Goal: Complete application form

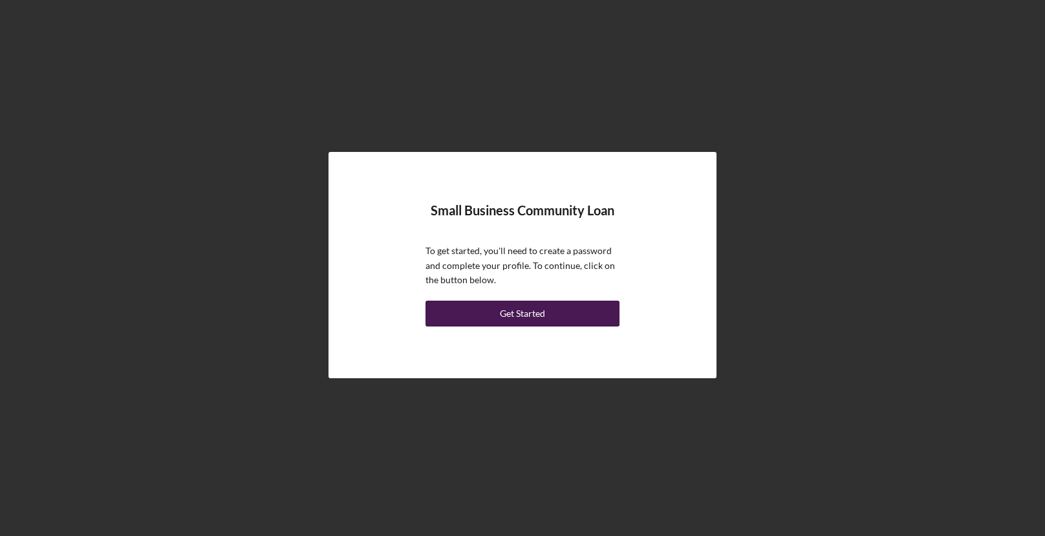
click at [540, 312] on div "Get Started" at bounding box center [522, 314] width 45 height 26
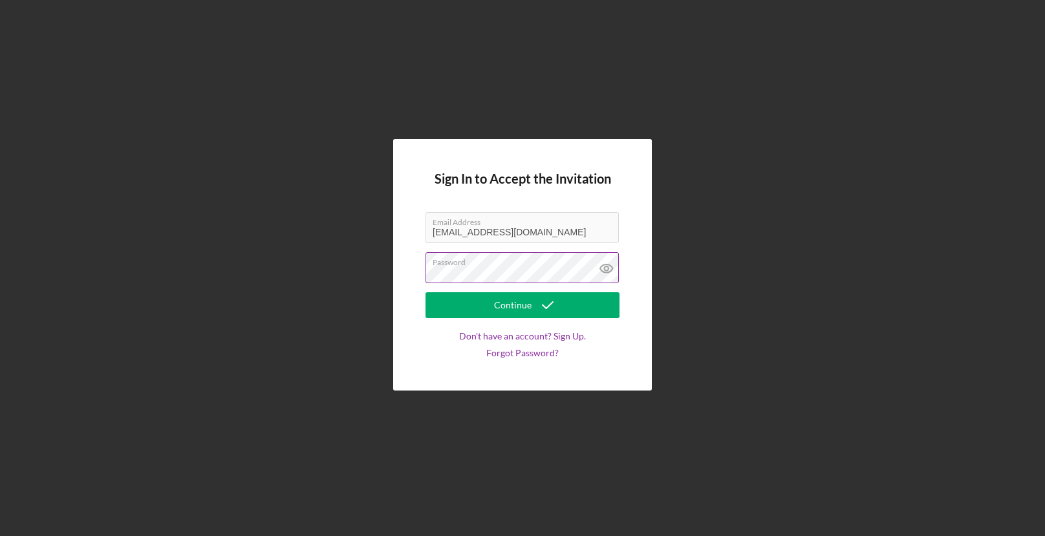
click at [607, 262] on icon at bounding box center [606, 268] width 32 height 32
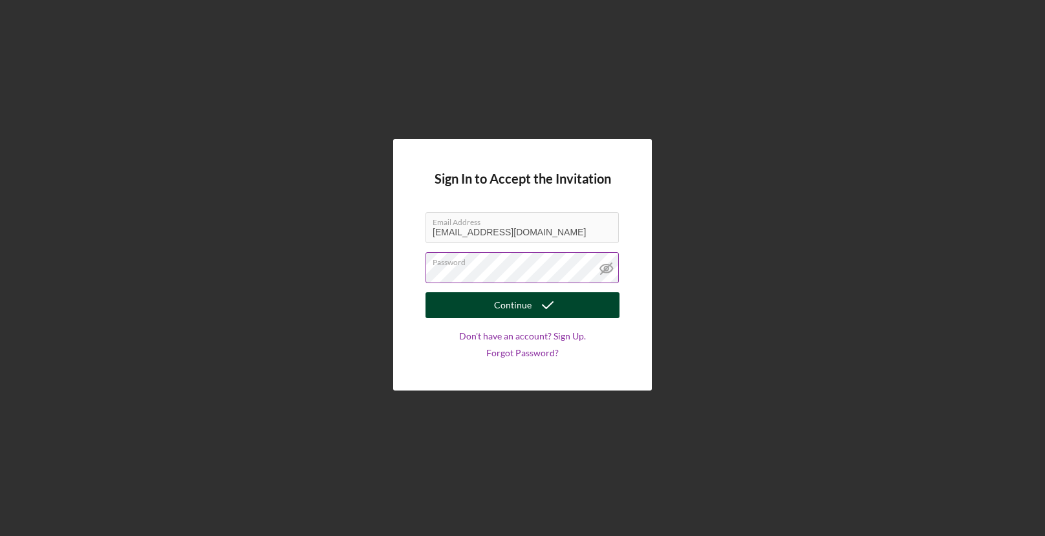
click at [504, 306] on div "Continue" at bounding box center [512, 305] width 37 height 26
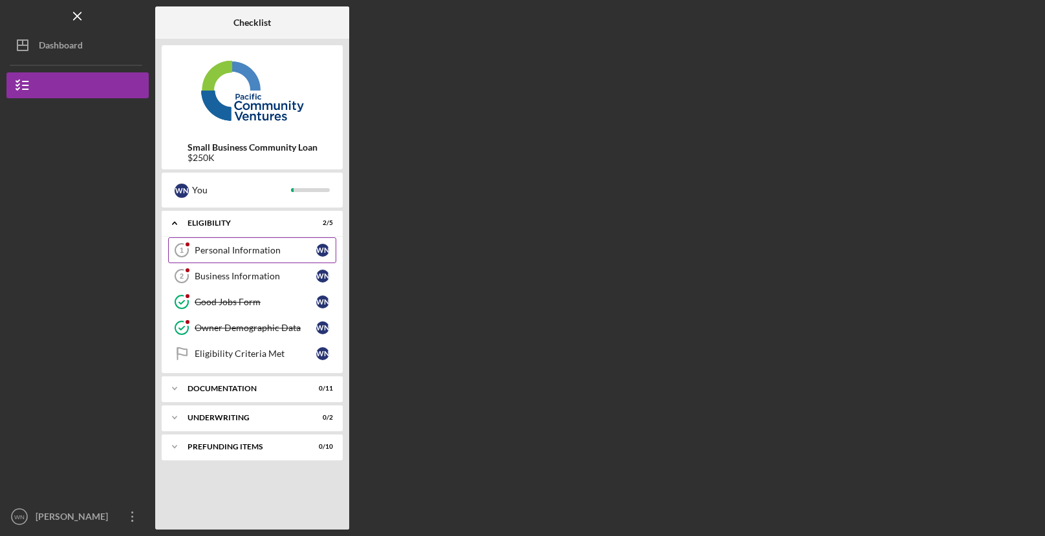
click at [205, 250] on div "Personal Information" at bounding box center [256, 250] width 122 height 10
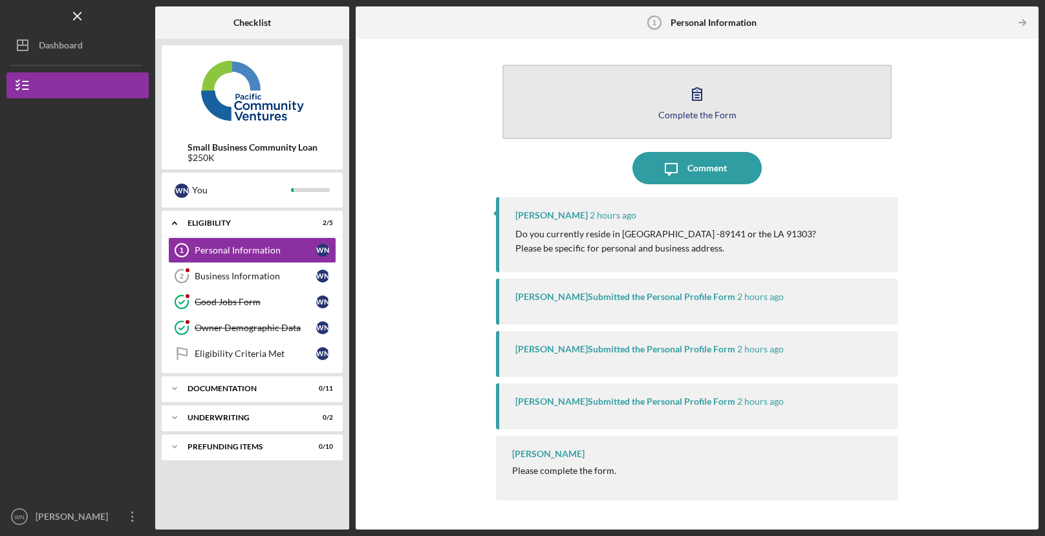
click at [695, 98] on icon "button" at bounding box center [697, 94] width 32 height 32
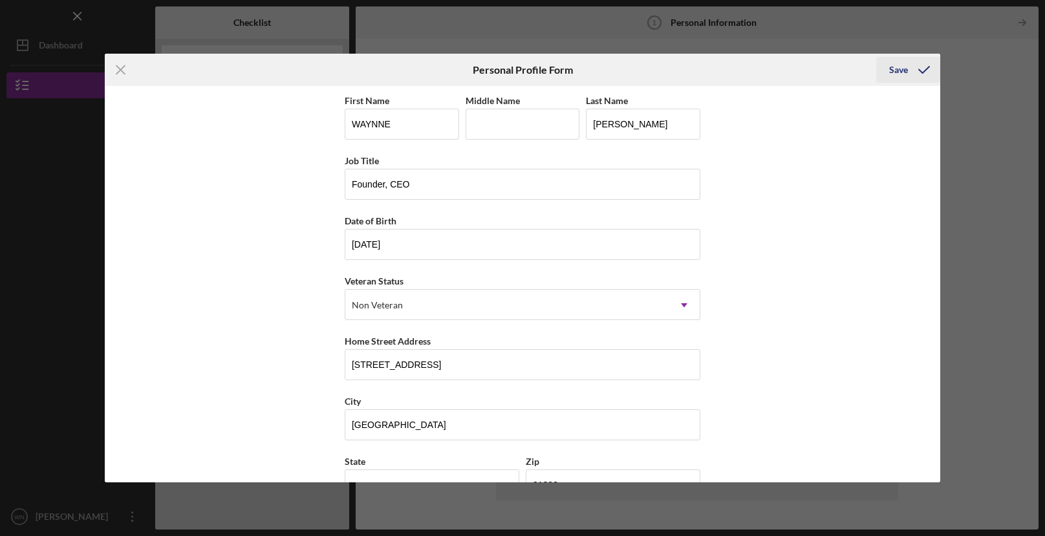
click at [903, 67] on div "Save" at bounding box center [898, 70] width 19 height 26
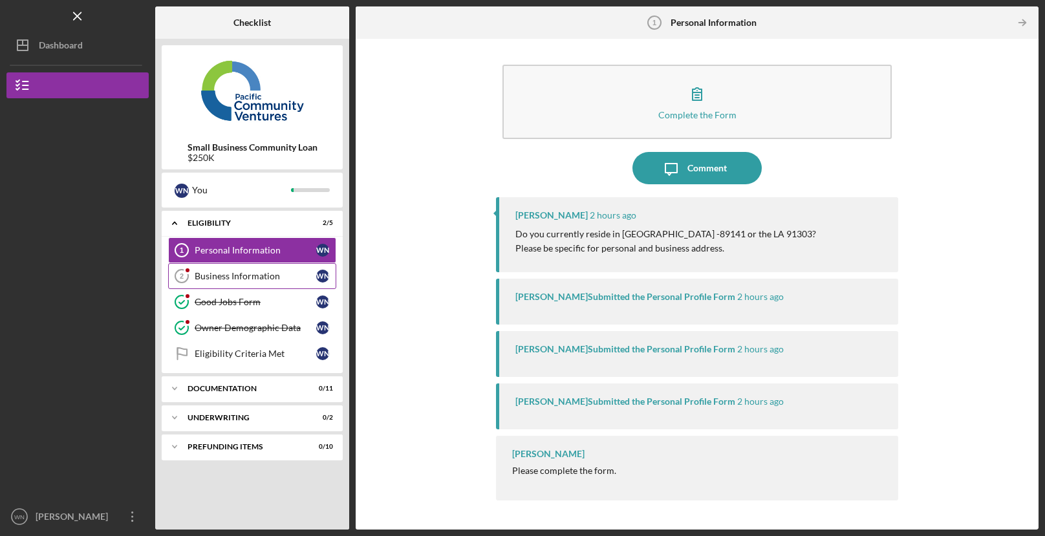
click at [248, 277] on div "Business Information" at bounding box center [256, 276] width 122 height 10
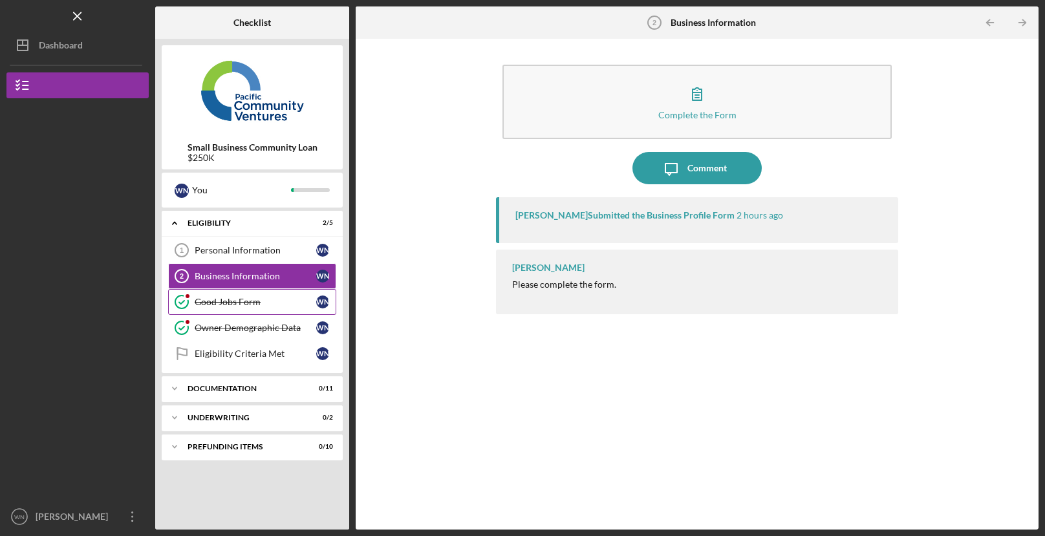
click at [273, 309] on link "Good Jobs Form Good Jobs Form W N" at bounding box center [252, 302] width 168 height 26
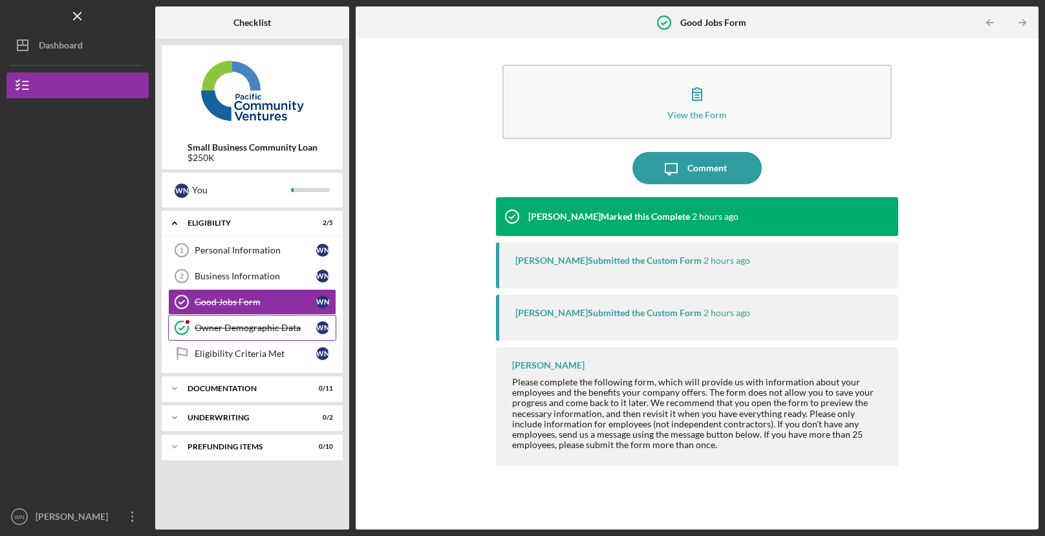
click at [256, 330] on div "Owner Demographic Data" at bounding box center [256, 328] width 122 height 10
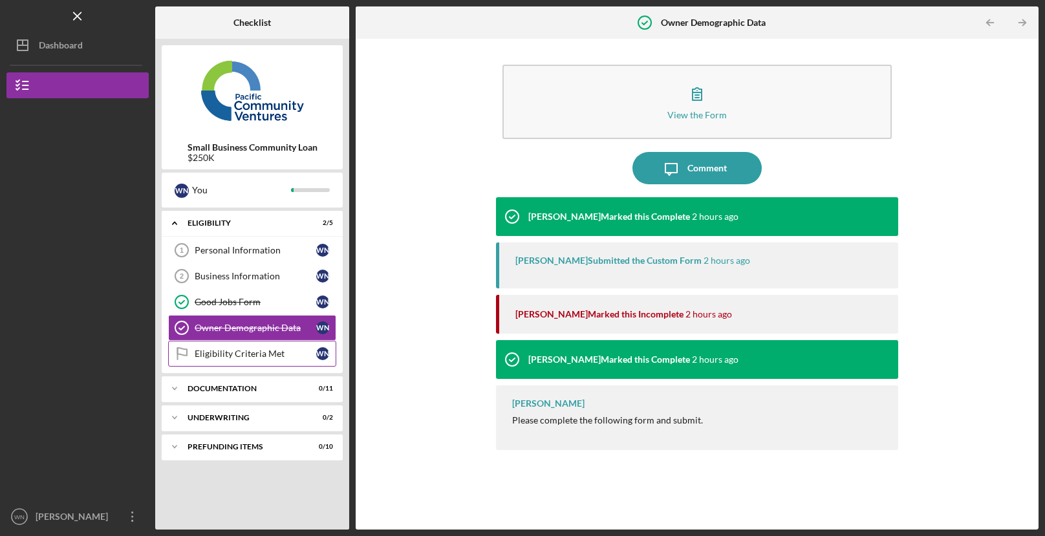
click at [230, 354] on div "Eligibility Criteria Met" at bounding box center [256, 353] width 122 height 10
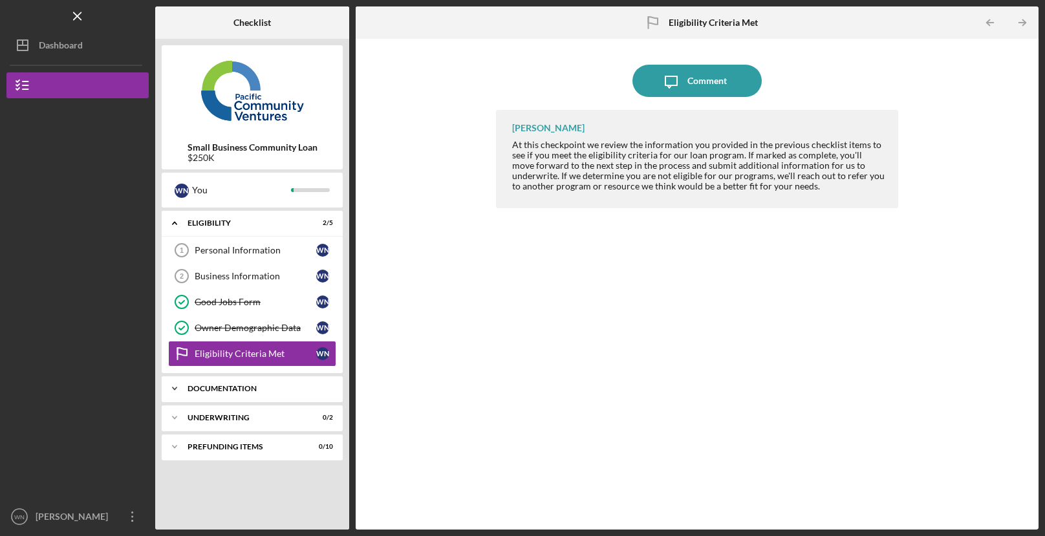
click at [255, 388] on div "Documentation" at bounding box center [256, 389] width 139 height 8
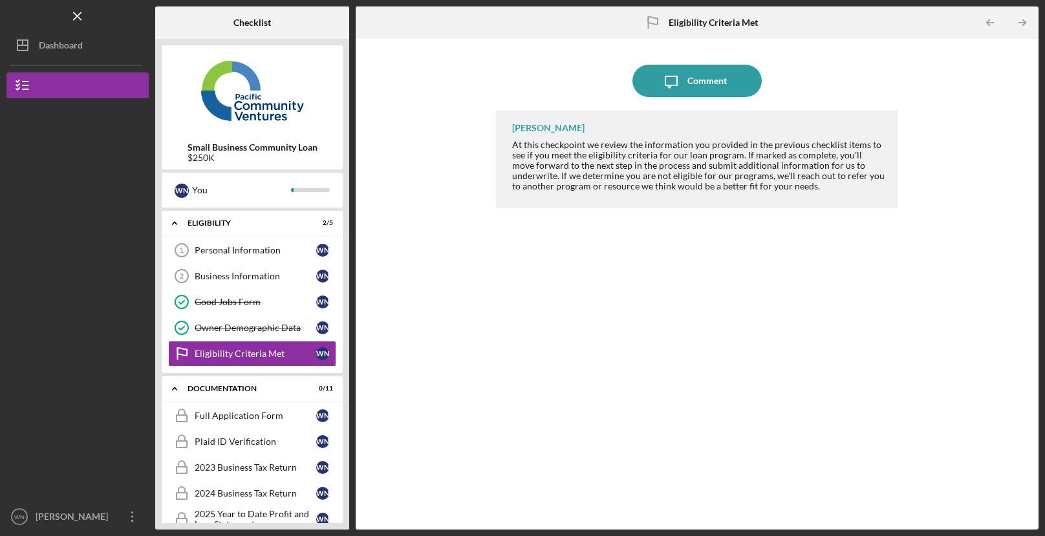
click at [562, 349] on div "[PERSON_NAME] At this checkpoint we review the information you provided in the …" at bounding box center [697, 310] width 402 height 400
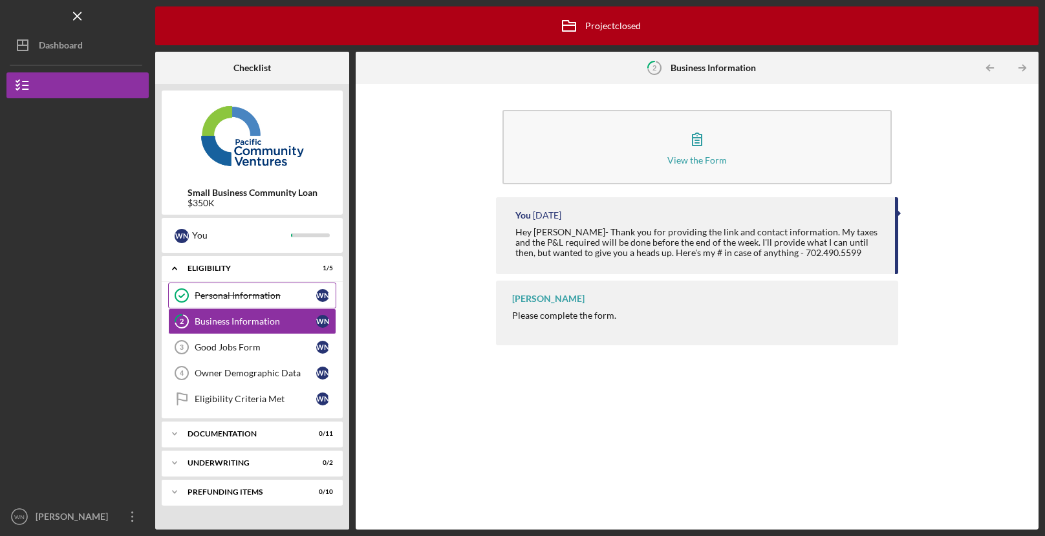
click at [240, 298] on div "Personal Information" at bounding box center [256, 295] width 122 height 10
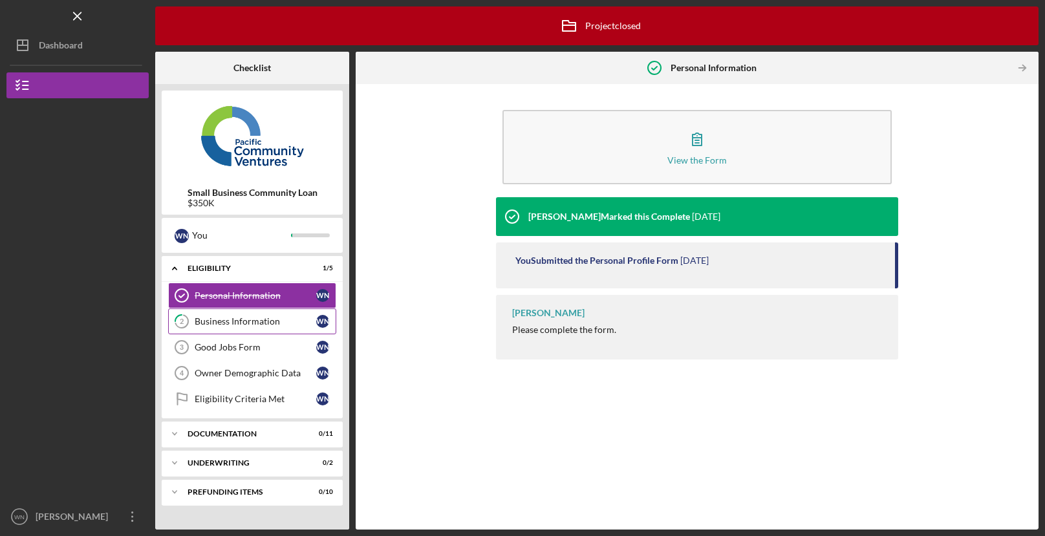
click at [244, 320] on div "Business Information" at bounding box center [256, 321] width 122 height 10
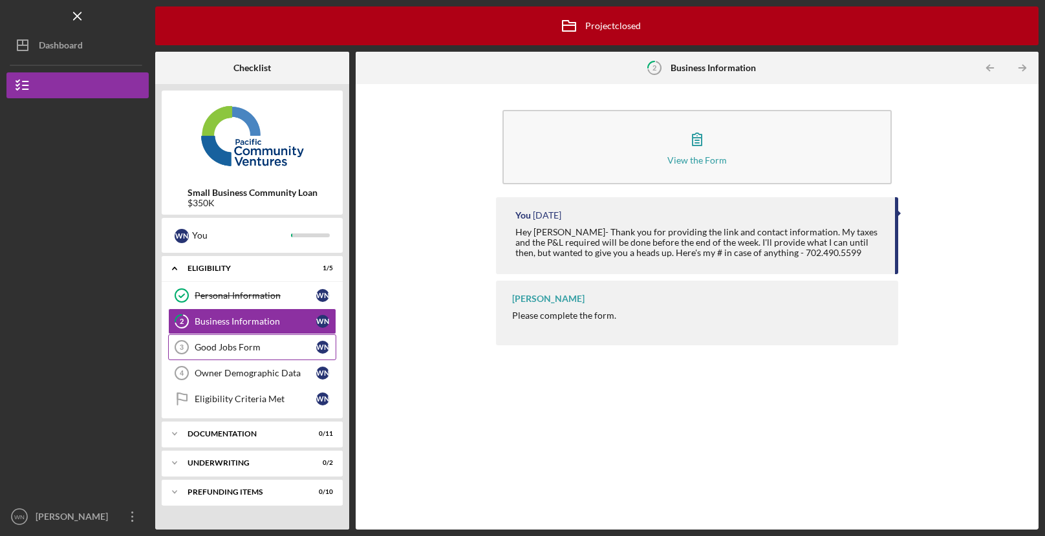
click at [247, 343] on div "Good Jobs Form" at bounding box center [256, 347] width 122 height 10
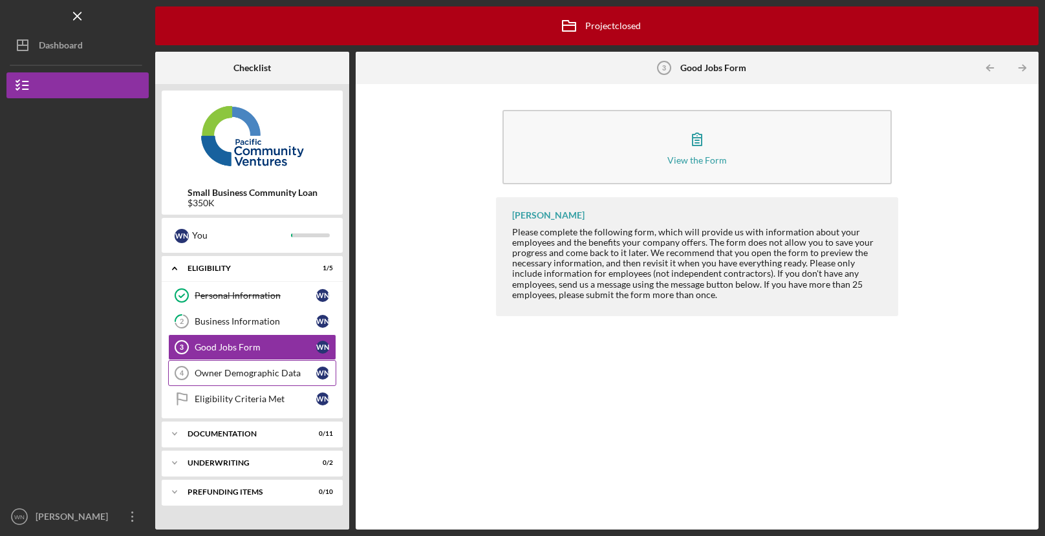
click at [250, 361] on link "Owner Demographic Data 4 Owner Demographic Data W N" at bounding box center [252, 373] width 168 height 26
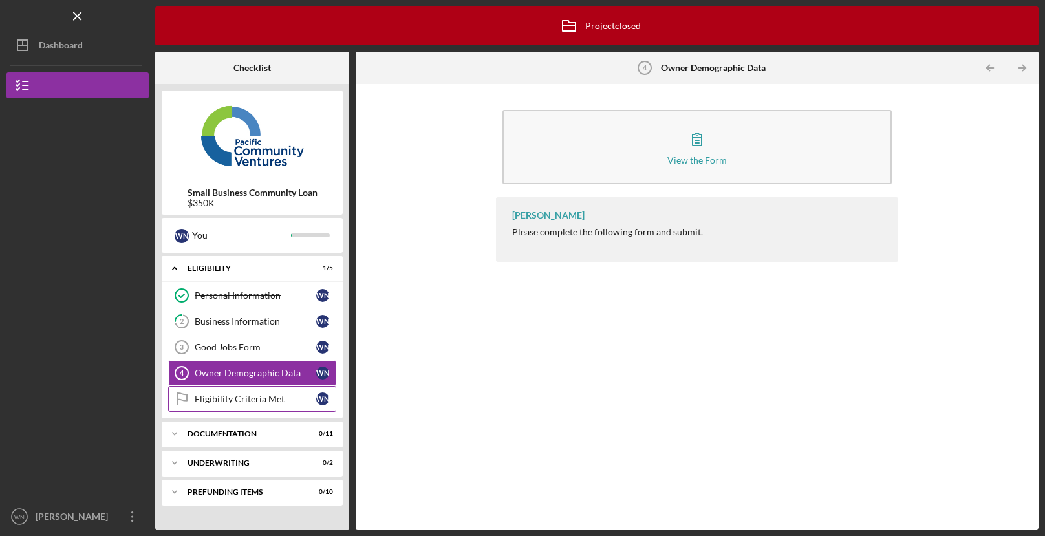
click at [249, 389] on link "Eligibility Criteria Met Eligibility Criteria Met W N" at bounding box center [252, 399] width 168 height 26
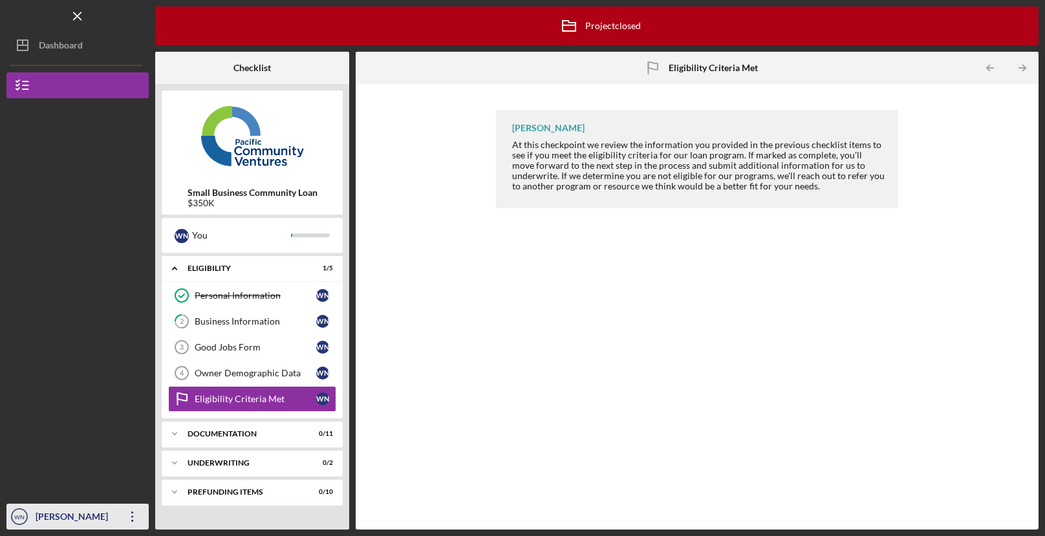
click at [131, 516] on icon "button" at bounding box center [132, 516] width 2 height 10
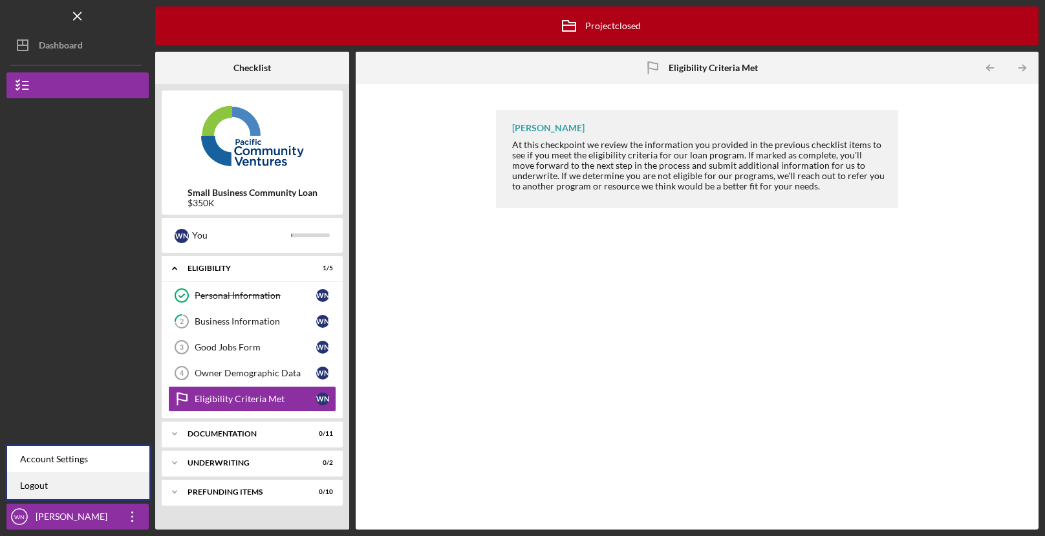
click at [67, 484] on link "Logout" at bounding box center [78, 485] width 142 height 27
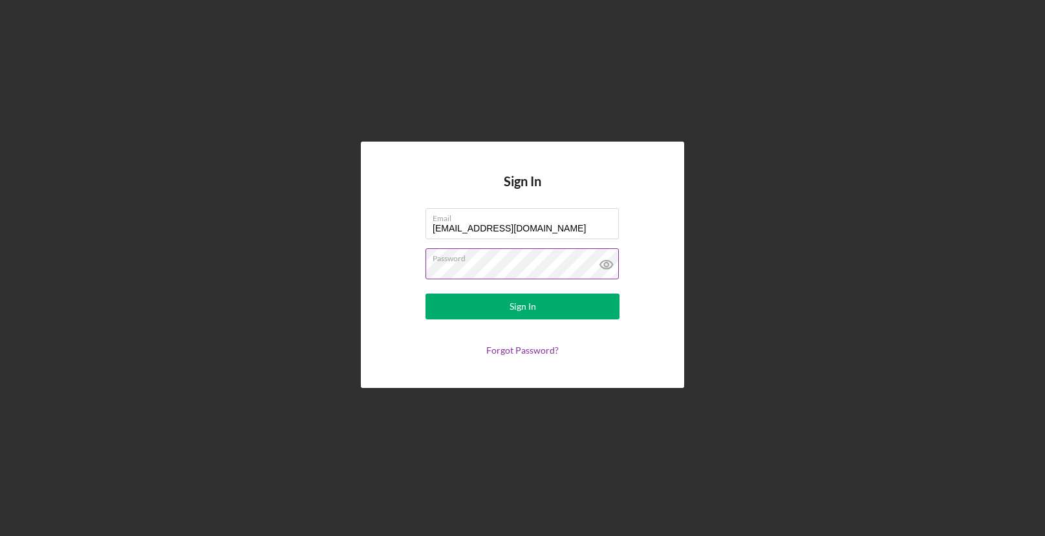
click at [602, 259] on icon at bounding box center [606, 264] width 32 height 32
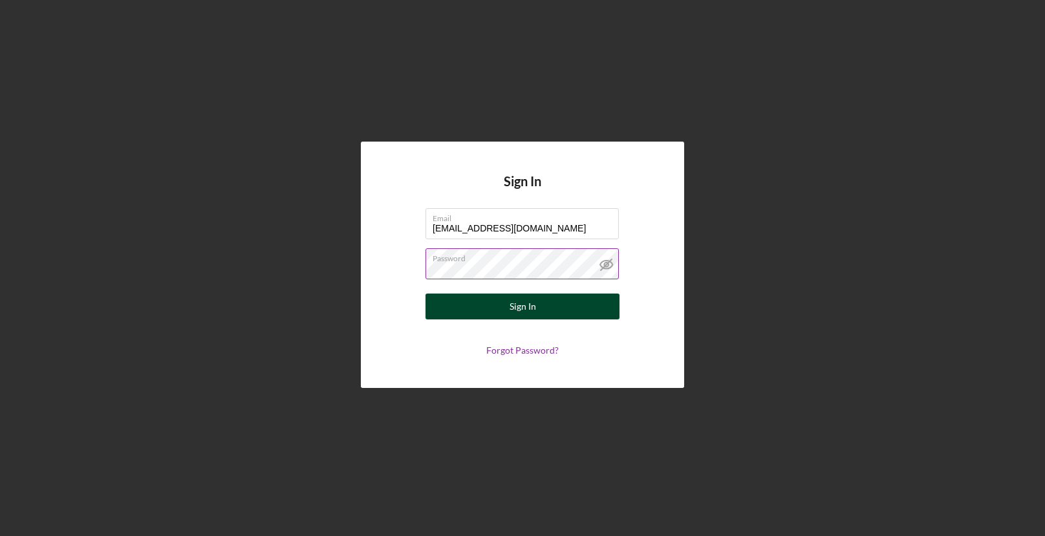
click at [530, 309] on div "Sign In" at bounding box center [522, 306] width 27 height 26
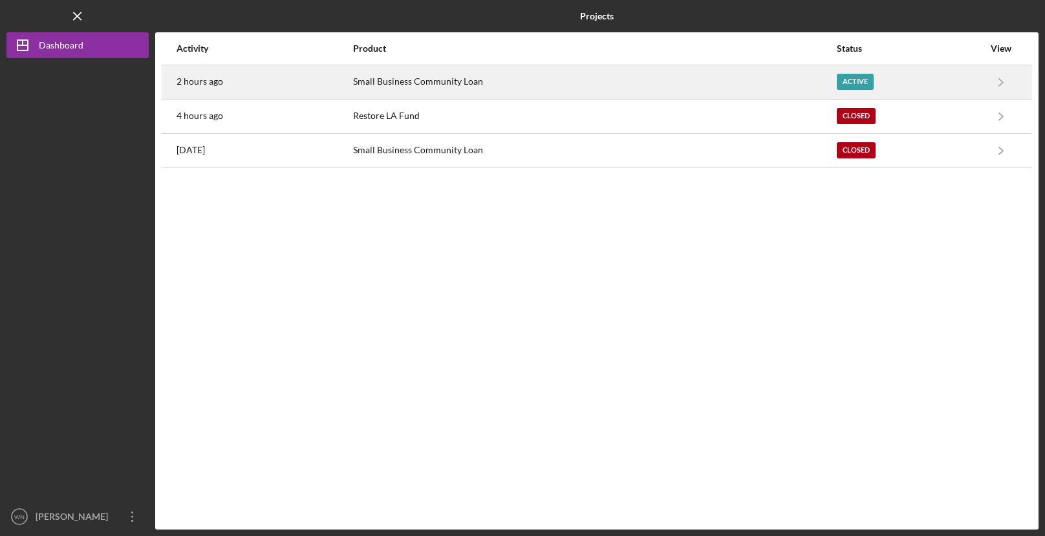
click at [451, 81] on div "Small Business Community Loan" at bounding box center [594, 82] width 483 height 32
